Goal: Information Seeking & Learning: Learn about a topic

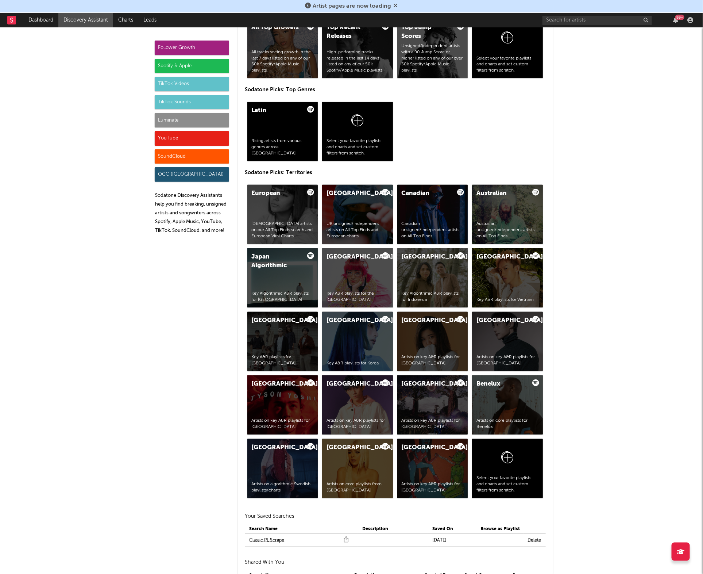
scroll to position [966, 0]
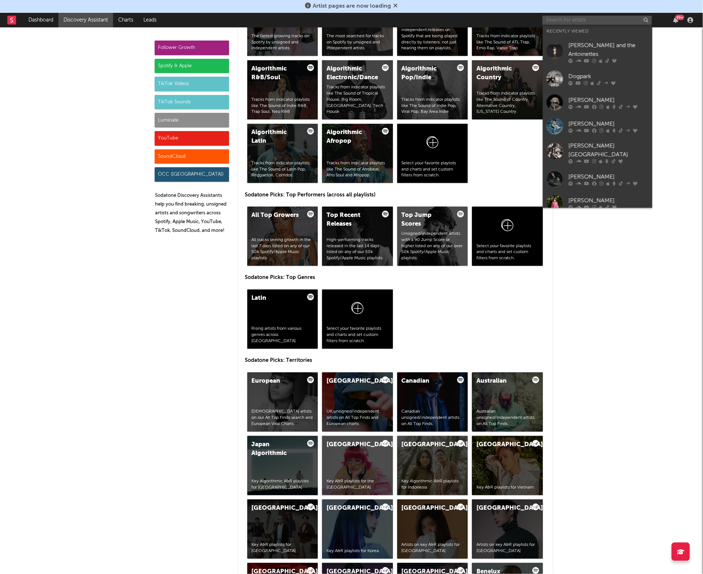
click at [575, 18] on input "text" at bounding box center [598, 20] width 110 height 9
click at [596, 59] on div at bounding box center [609, 61] width 80 height 4
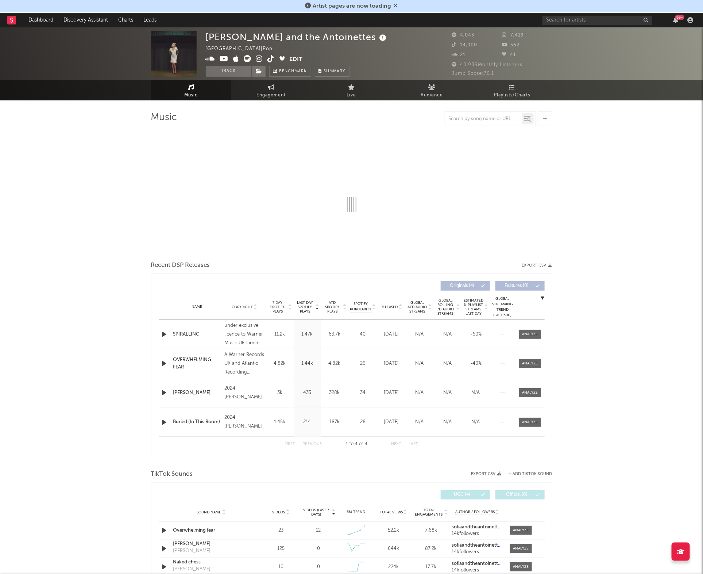
select select "6m"
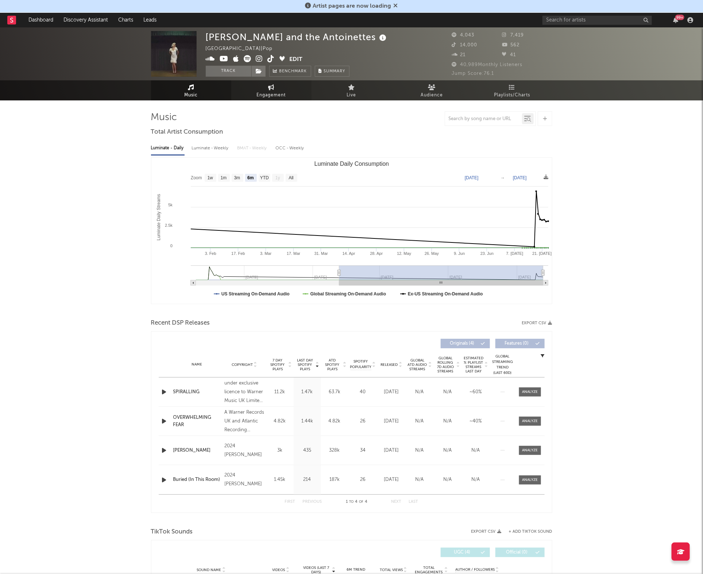
click at [276, 93] on span "Engagement" at bounding box center [271, 95] width 29 height 9
select select "1w"
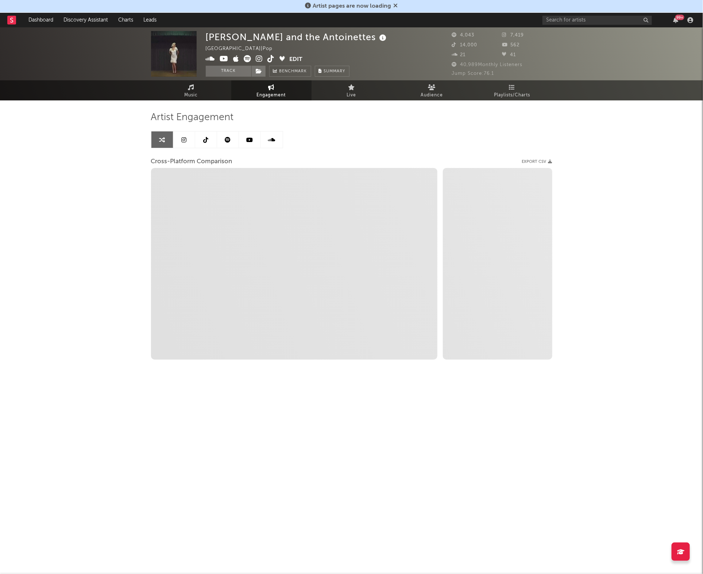
click at [224, 136] on link at bounding box center [228, 139] width 22 height 16
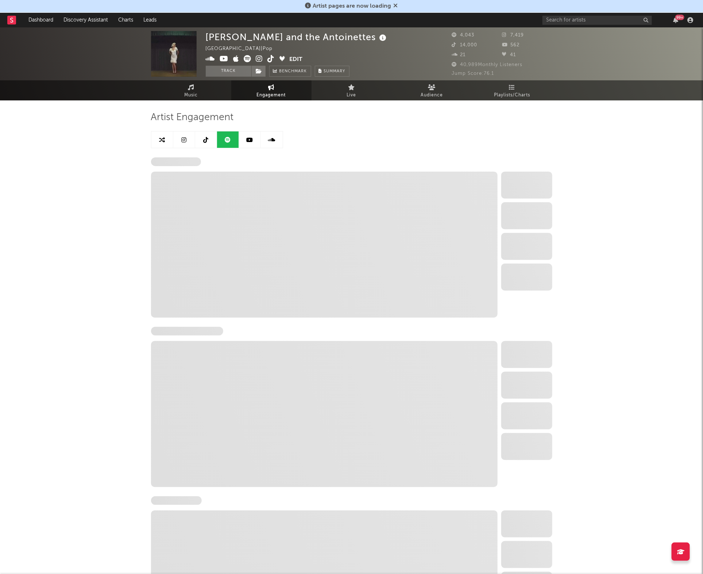
click at [180, 138] on link at bounding box center [184, 139] width 22 height 16
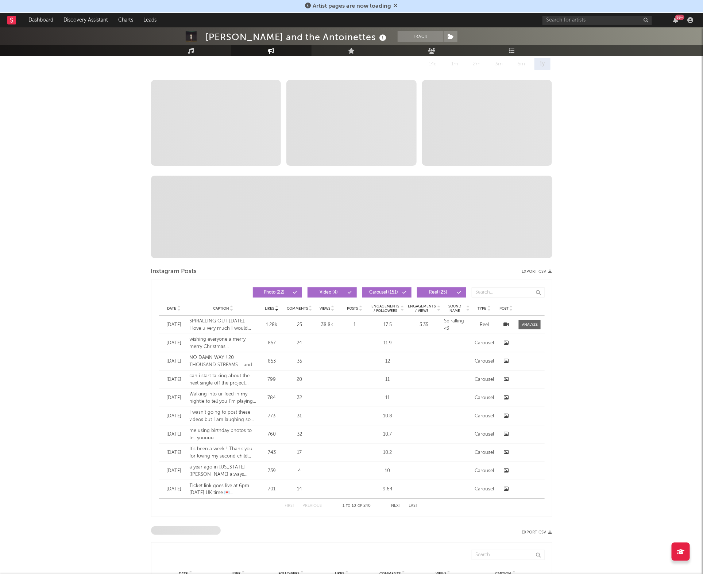
select select "6m"
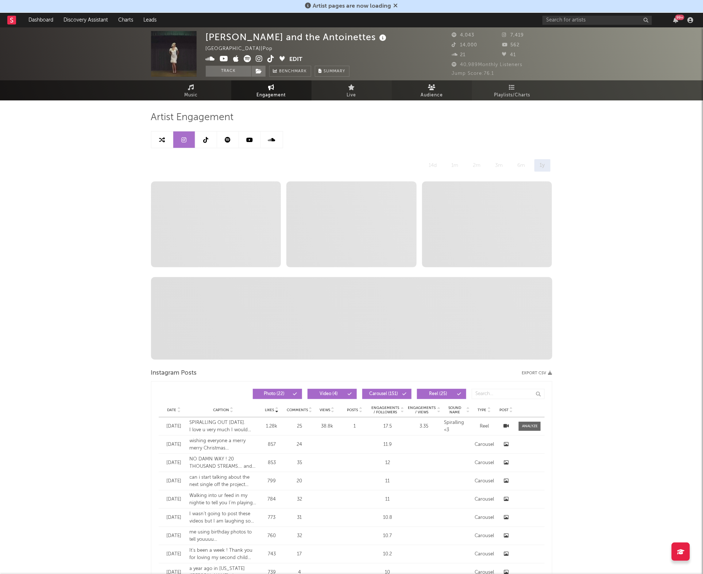
click at [437, 92] on span "Audience" at bounding box center [432, 95] width 22 height 9
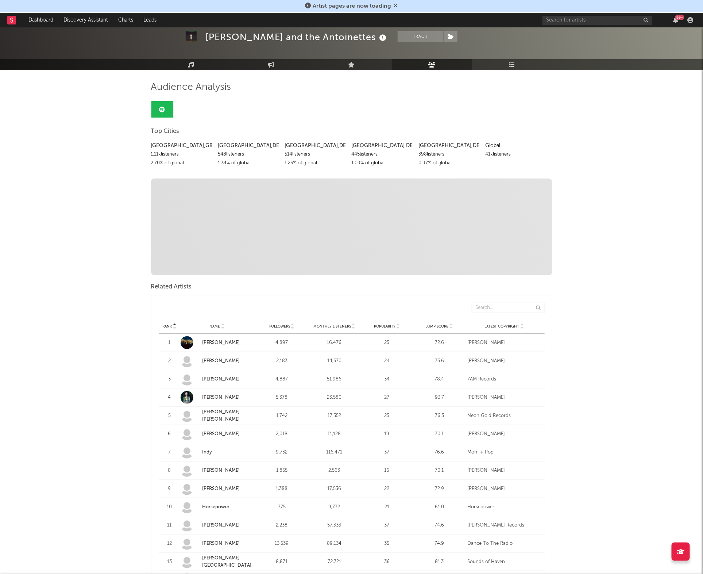
scroll to position [31, 0]
